Goal: Information Seeking & Learning: Find specific page/section

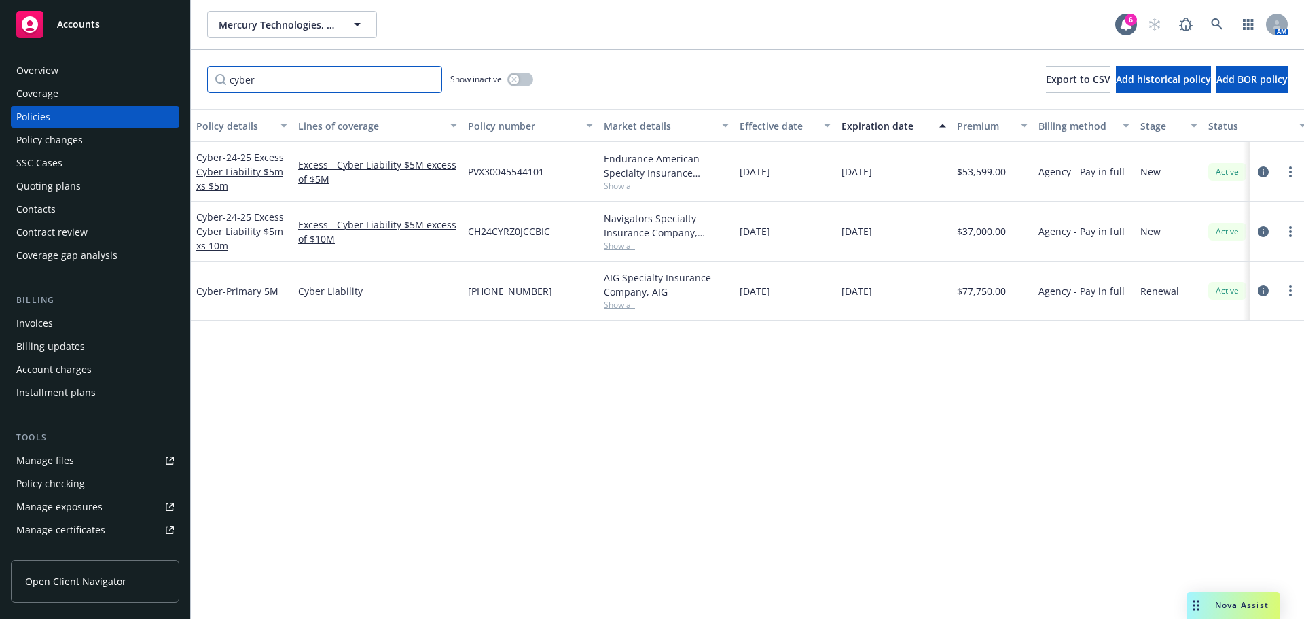
drag, startPoint x: 306, startPoint y: 84, endPoint x: 145, endPoint y: 77, distance: 160.4
click at [145, 77] on div "Accounts Overview Coverage Policies Policy changes SSC Cases Quoting plans Cont…" at bounding box center [652, 309] width 1304 height 619
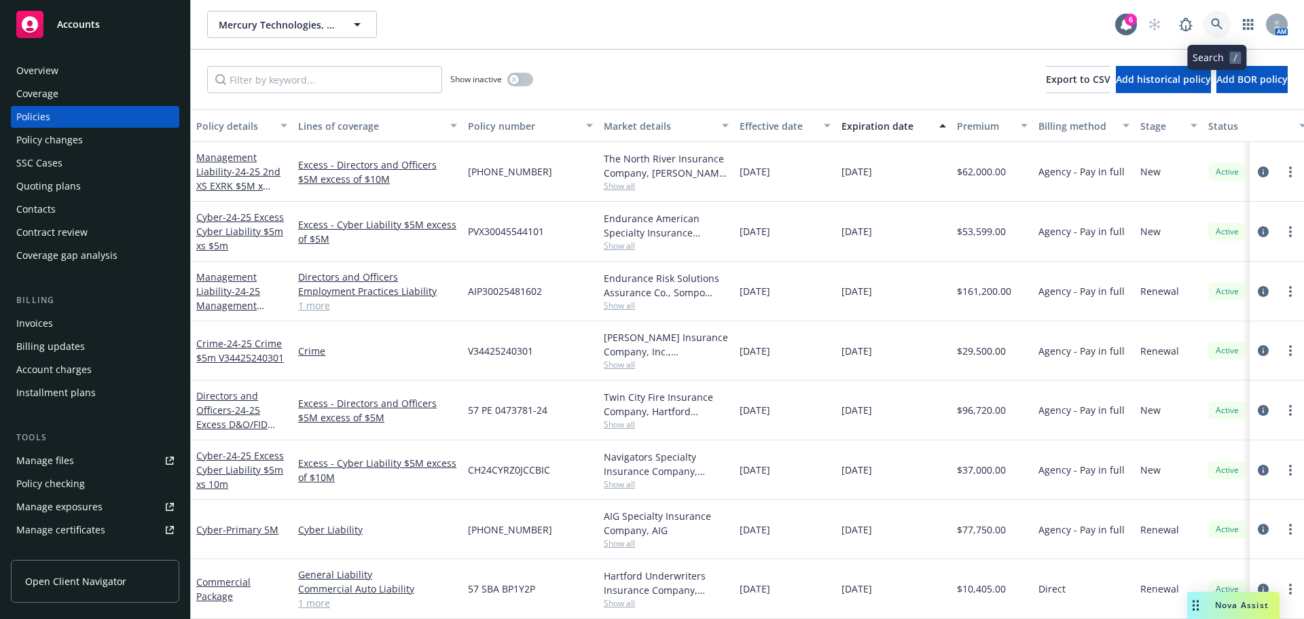
click at [1229, 18] on link at bounding box center [1217, 24] width 27 height 27
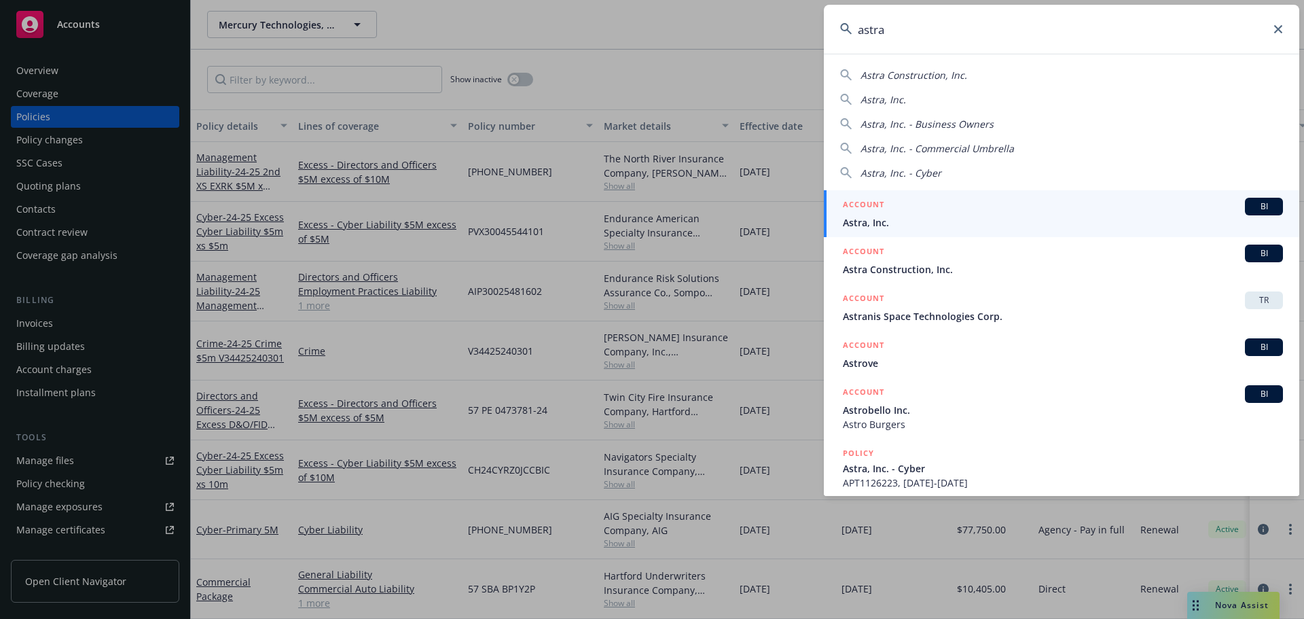
type input "astra"
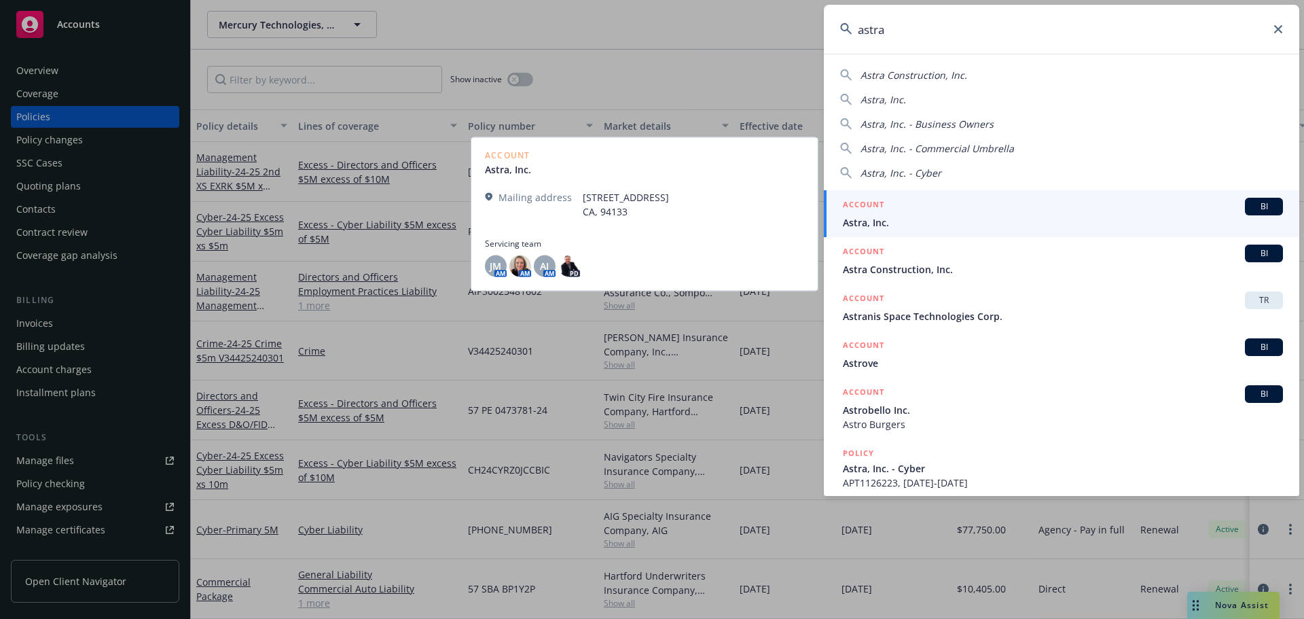
click at [904, 216] on span "Astra, Inc." at bounding box center [1063, 222] width 440 height 14
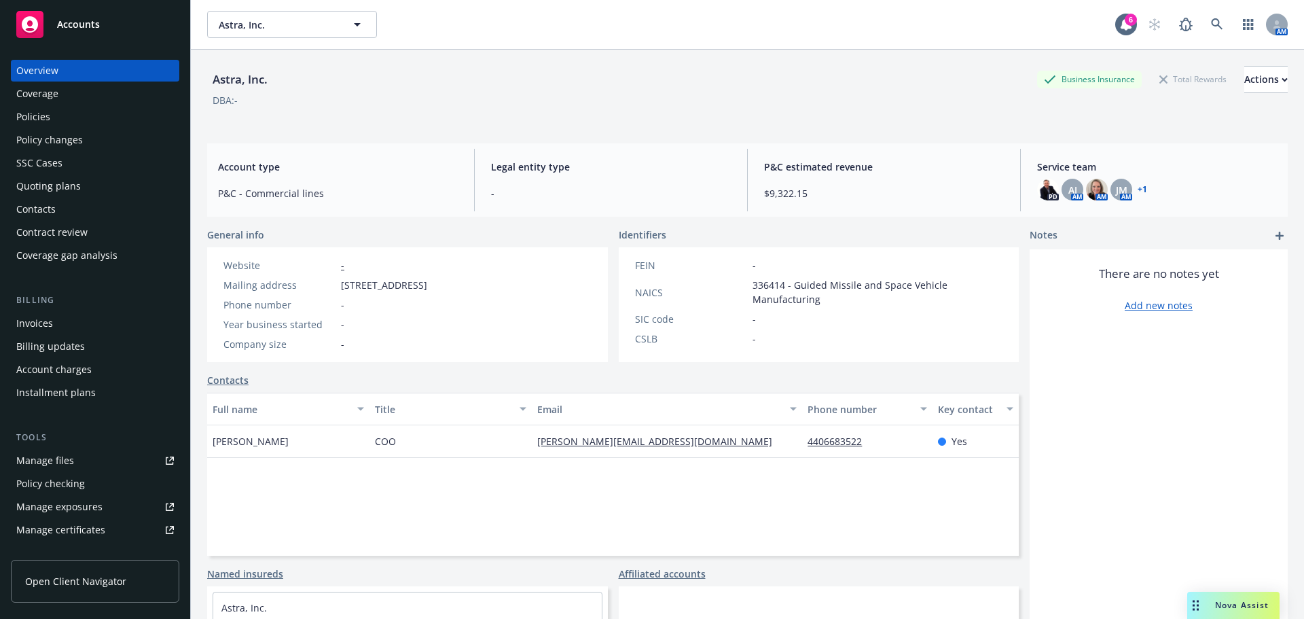
click at [521, 552] on div "Full name Title Email Phone number Key contact [PERSON_NAME] [PERSON_NAME][EMAI…" at bounding box center [613, 474] width 812 height 163
click at [937, 570] on div "Affiliated accounts" at bounding box center [819, 573] width 401 height 14
click at [437, 528] on div "Full name Title Email Phone number Key contact [PERSON_NAME] [PERSON_NAME][EMAI…" at bounding box center [613, 474] width 812 height 163
click at [1011, 40] on div "Astra, Inc. Astra, Inc. 6 AM" at bounding box center [747, 24] width 1113 height 49
click at [1213, 23] on link at bounding box center [1217, 24] width 27 height 27
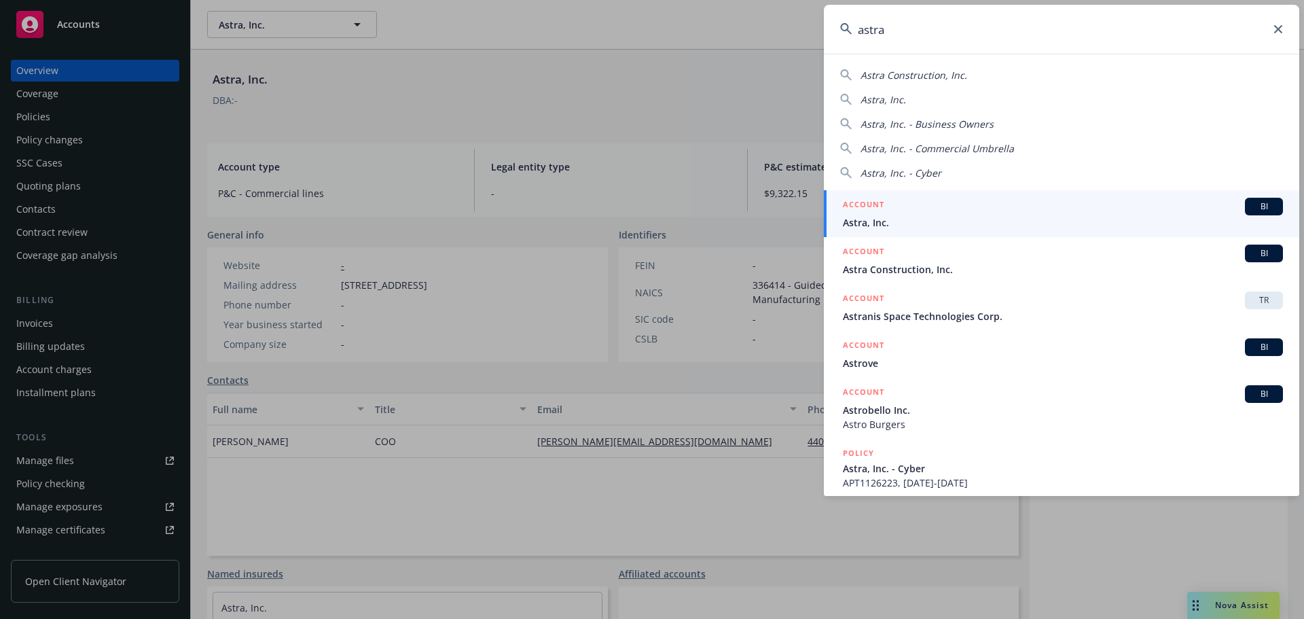
type input "astra"
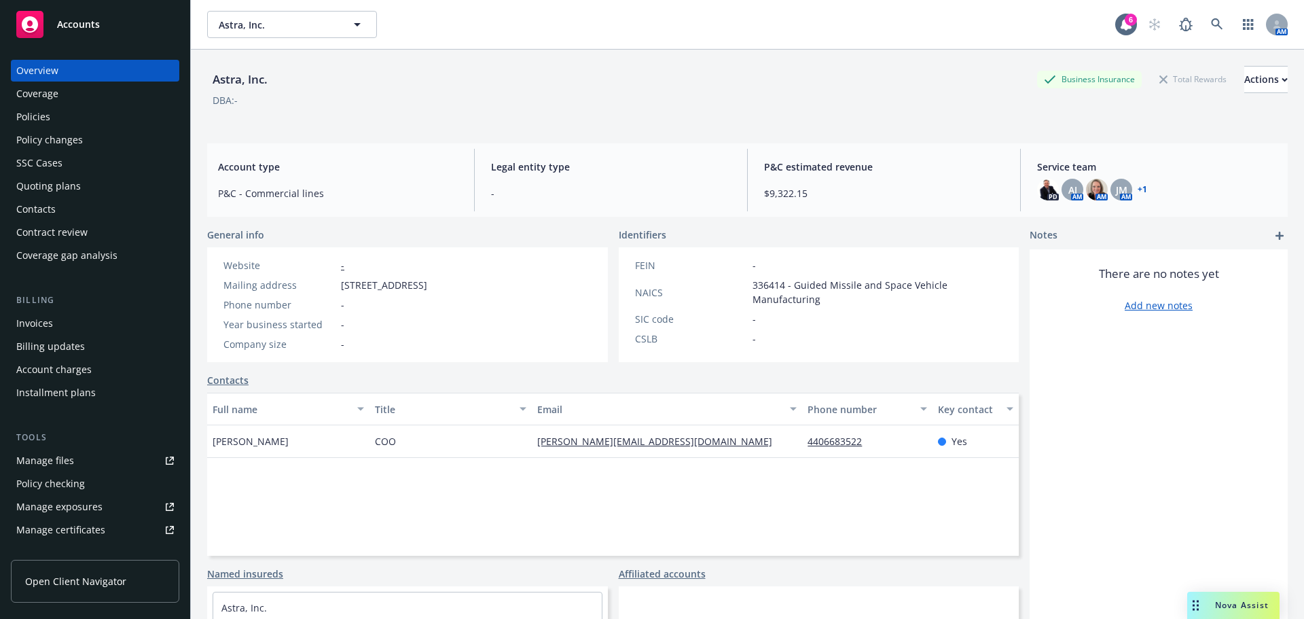
click at [32, 111] on div "Policies" at bounding box center [33, 117] width 34 height 22
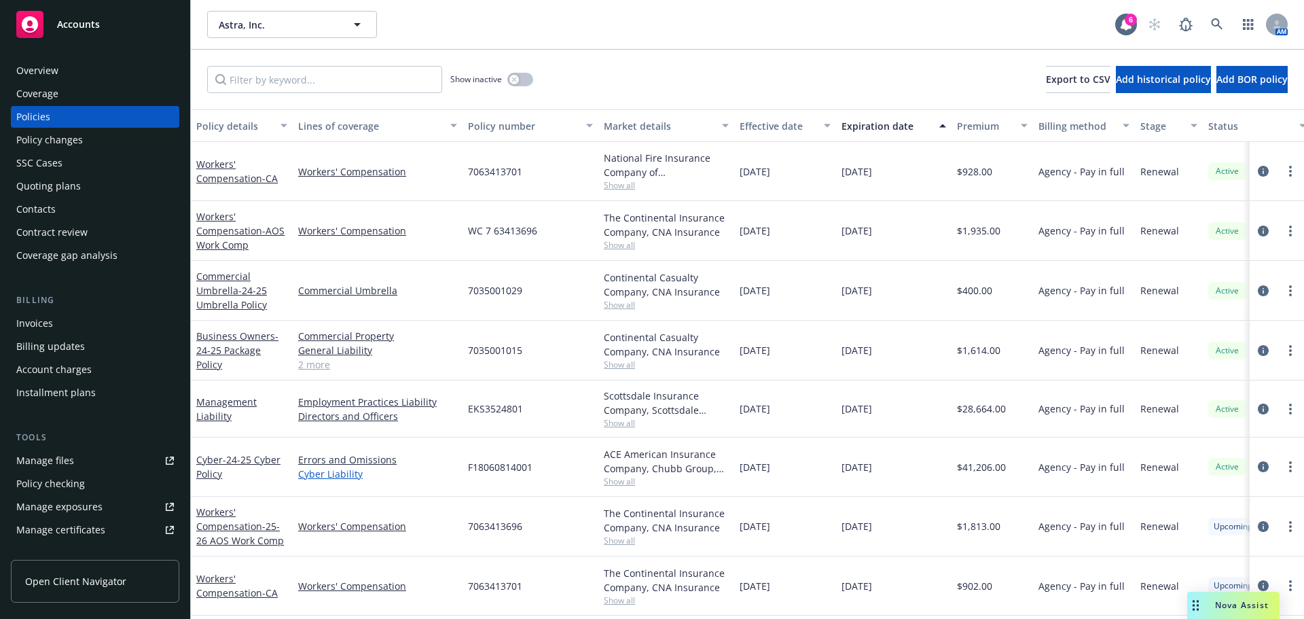
click at [313, 475] on link "Cyber Liability" at bounding box center [377, 474] width 159 height 14
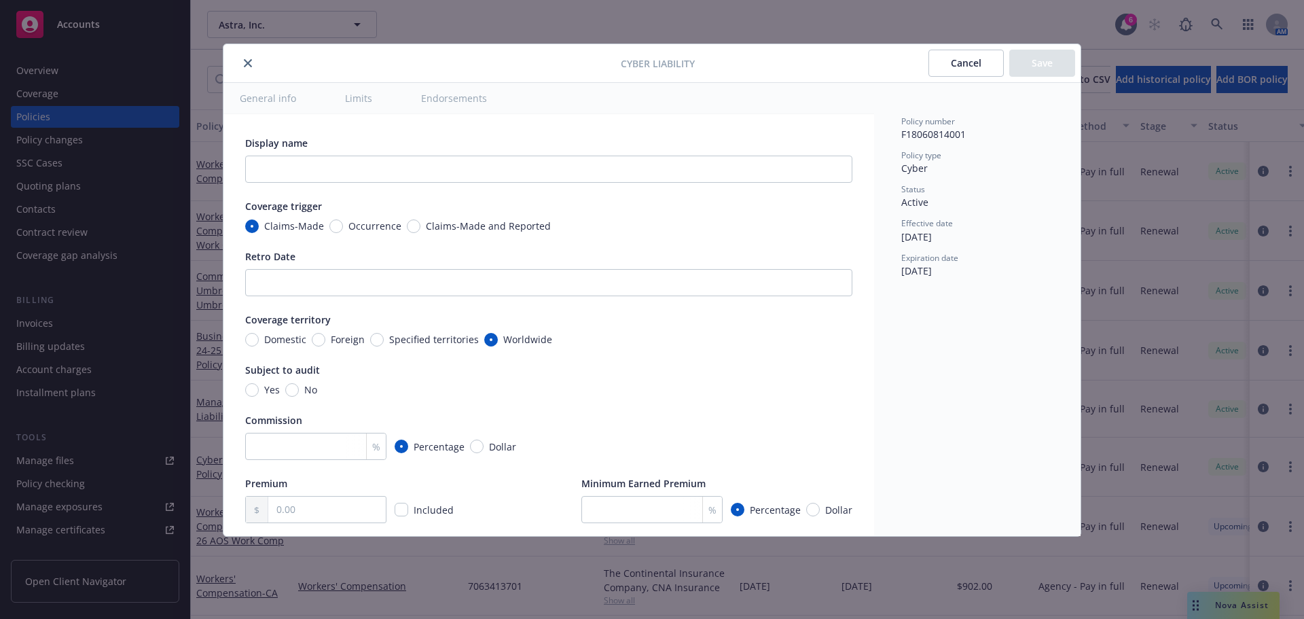
type textarea "x"
click at [245, 65] on icon "close" at bounding box center [248, 63] width 8 height 8
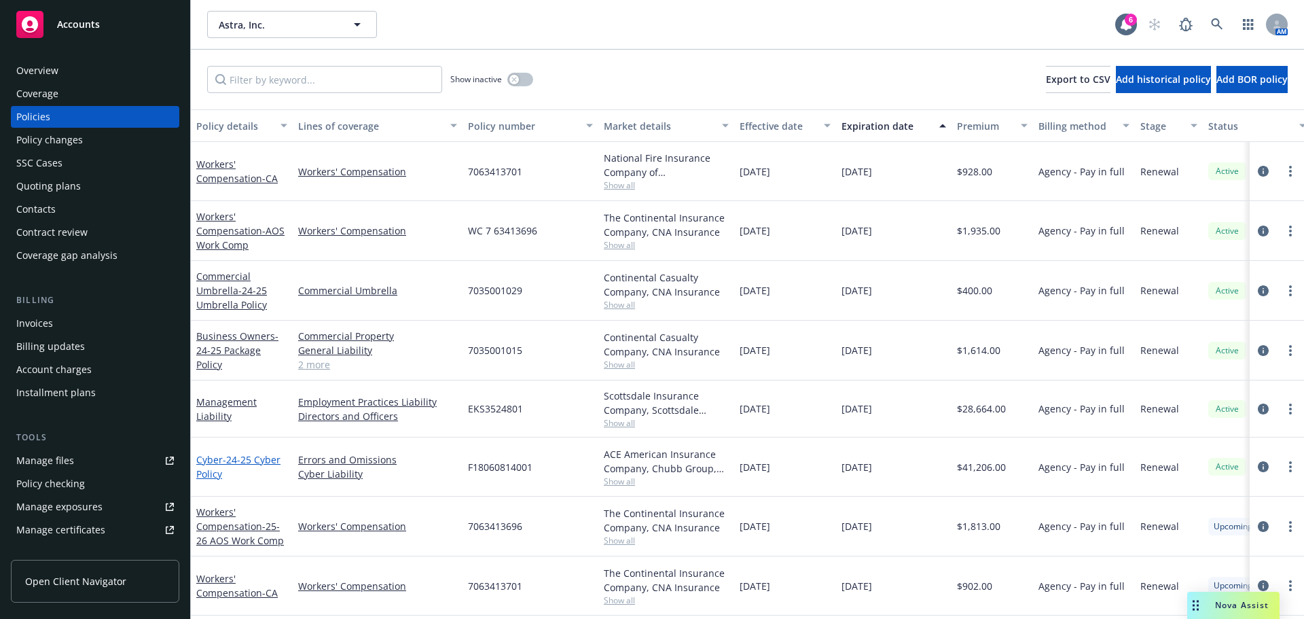
click at [232, 462] on span "- 24-25 Cyber Policy" at bounding box center [238, 466] width 84 height 27
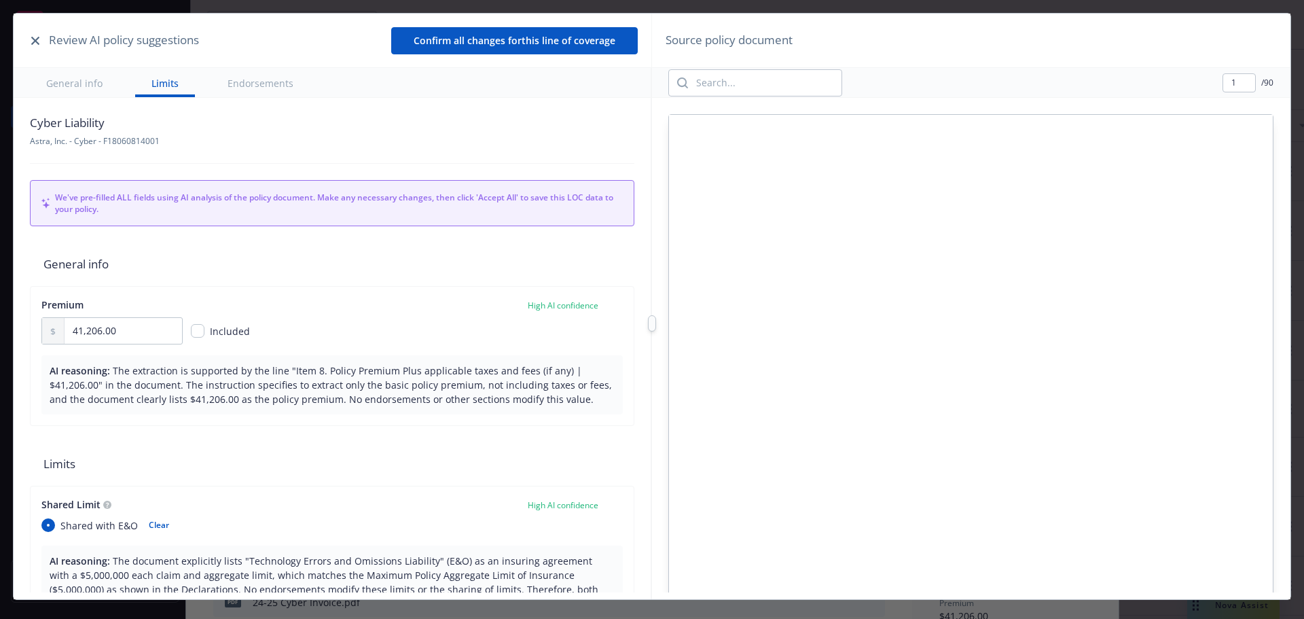
click at [35, 43] on icon "button" at bounding box center [35, 41] width 8 height 8
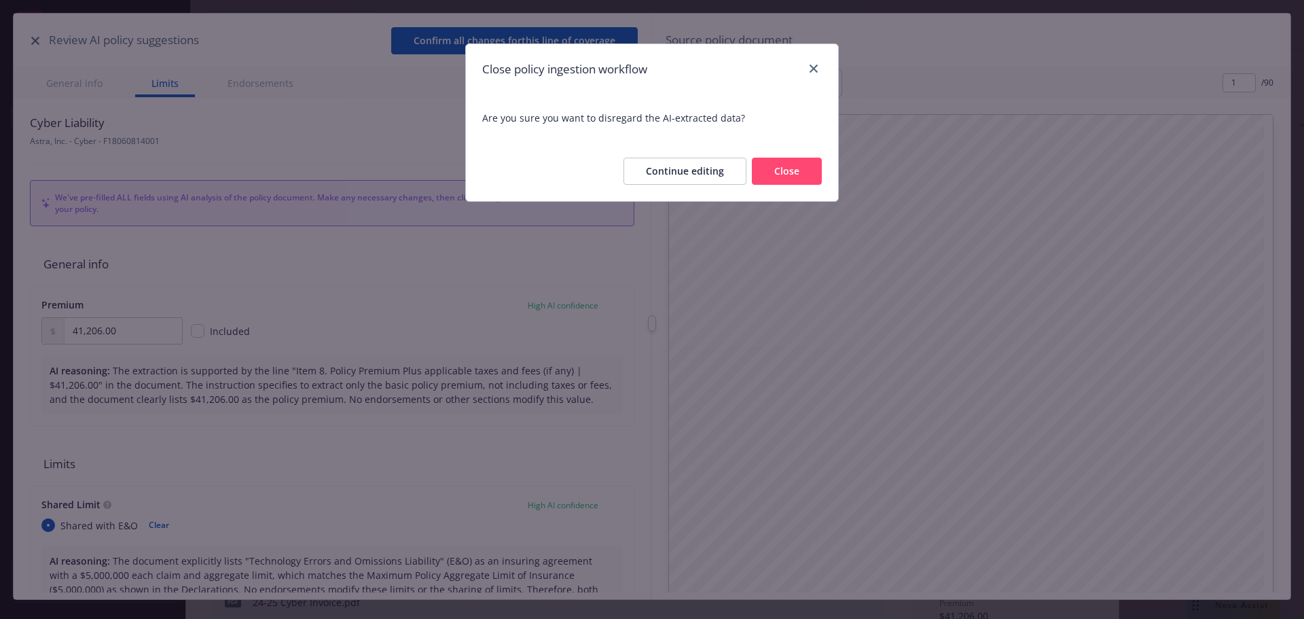
click at [781, 165] on button "Close" at bounding box center [787, 171] width 70 height 27
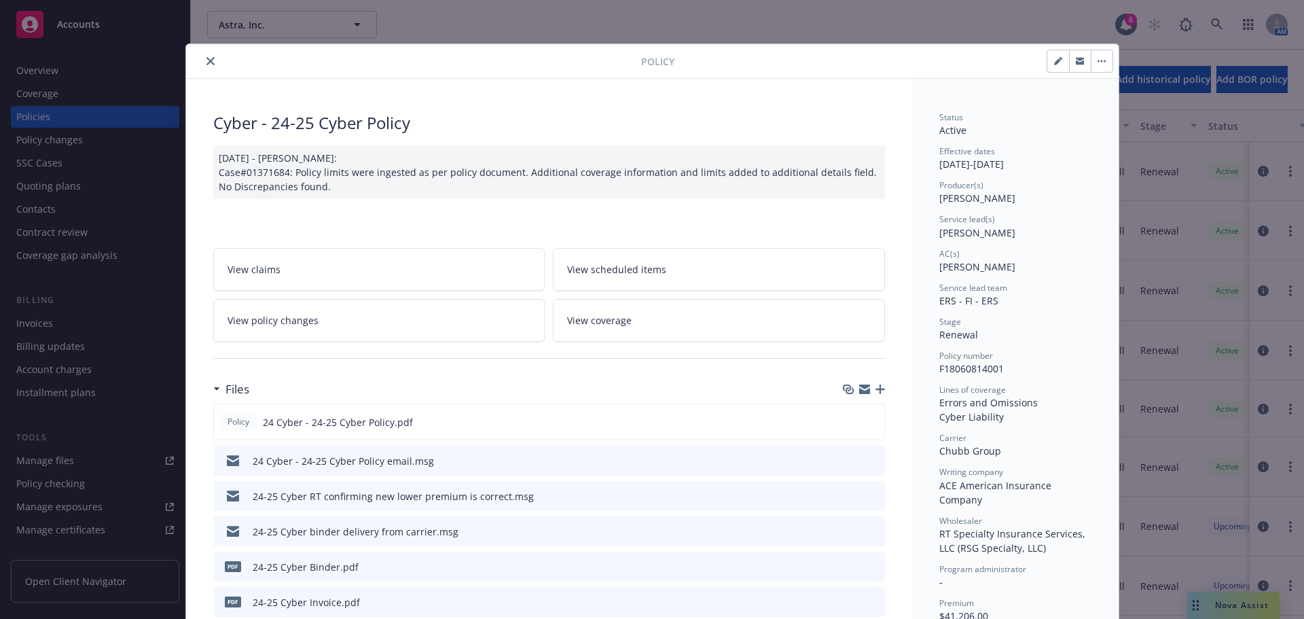
click at [211, 57] on button "close" at bounding box center [210, 61] width 16 height 16
